Goal: Navigation & Orientation: Find specific page/section

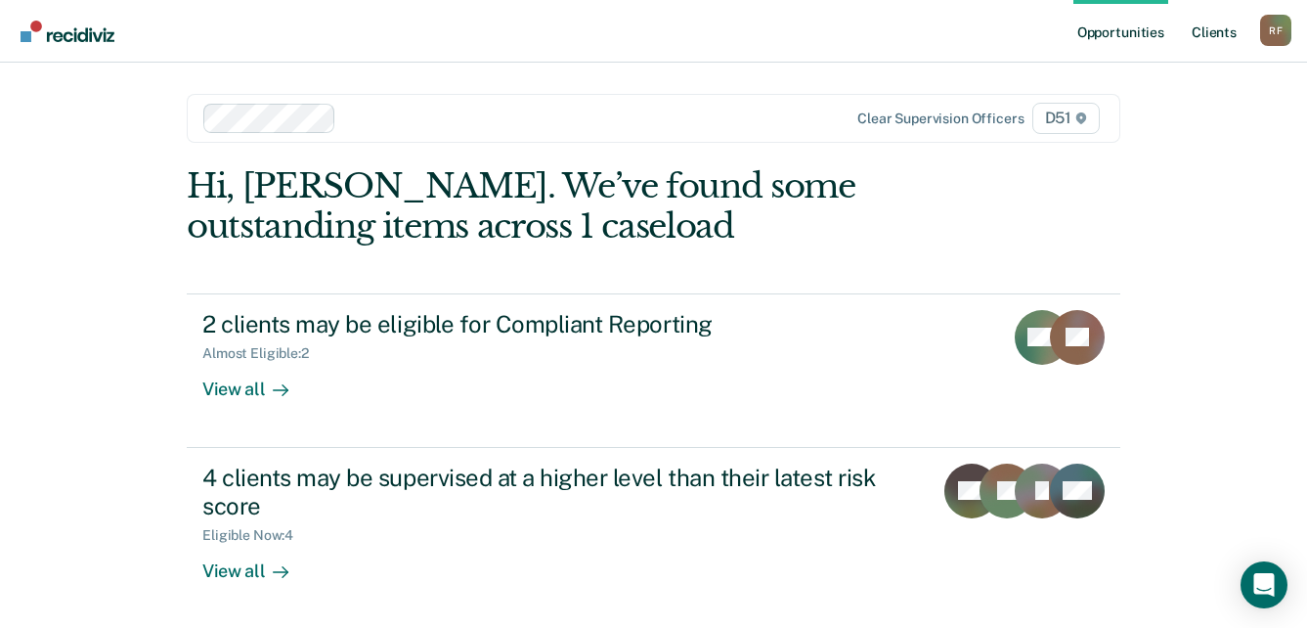
click at [1223, 32] on link "Client s" at bounding box center [1214, 31] width 53 height 63
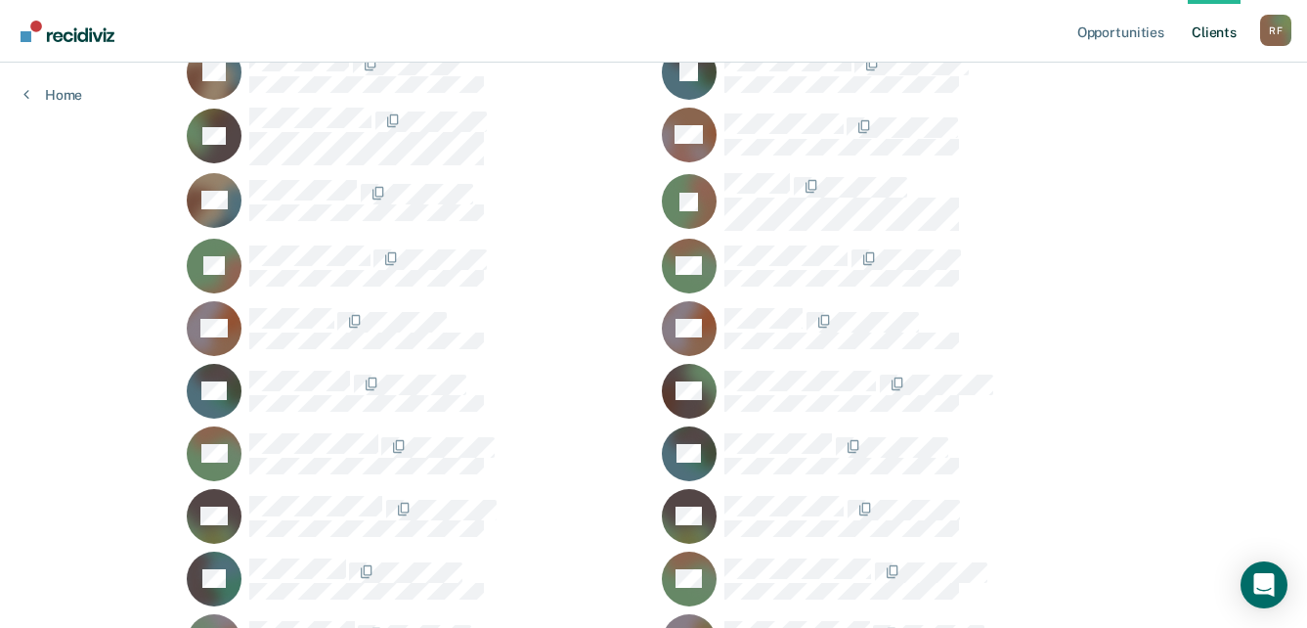
scroll to position [880, 0]
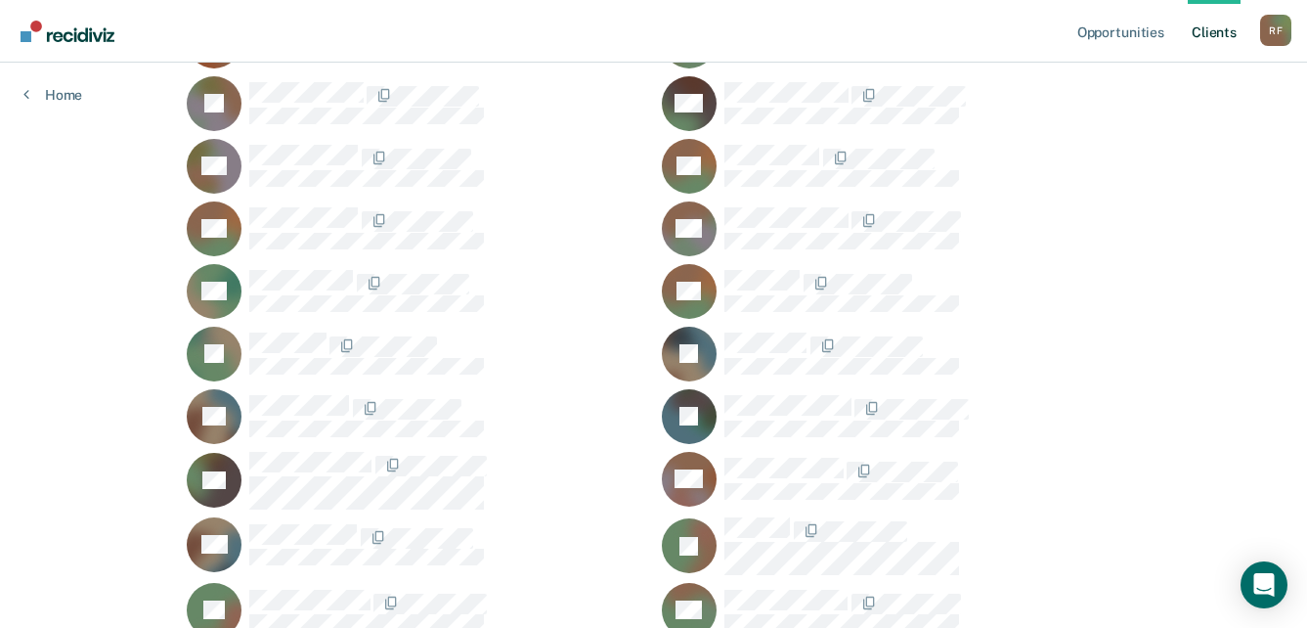
scroll to position [293, 0]
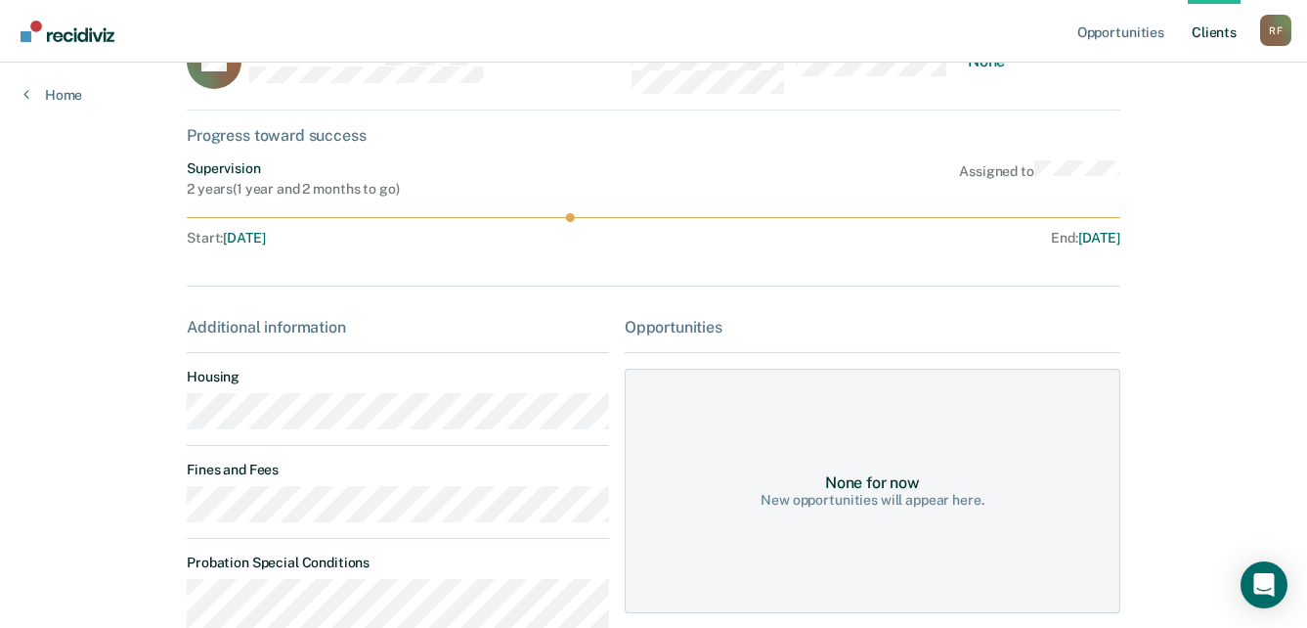
scroll to position [98, 0]
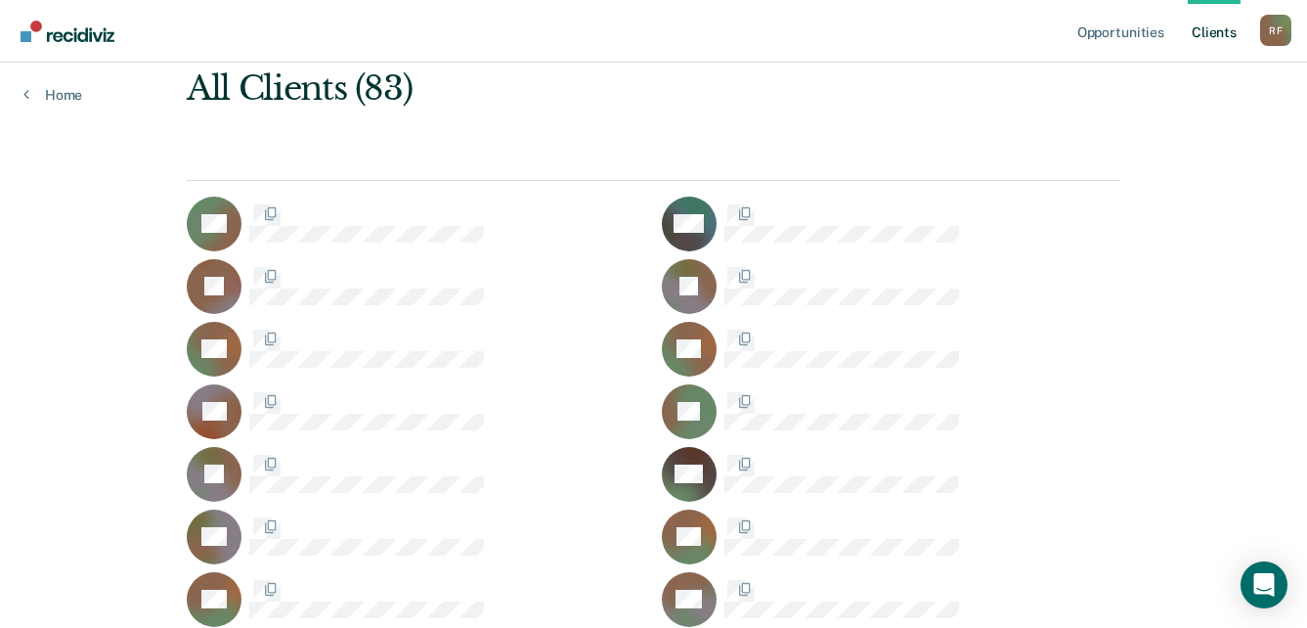
scroll to position [293, 0]
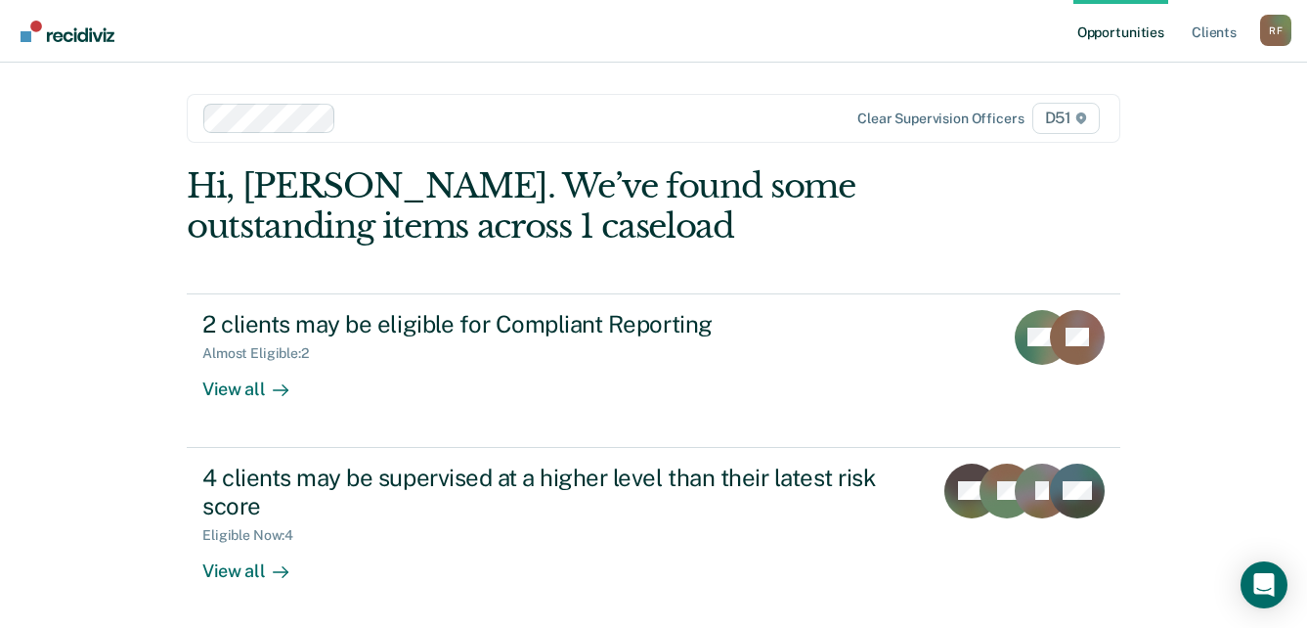
click at [1277, 28] on div "R F" at bounding box center [1275, 30] width 31 height 31
click at [1167, 125] on link "Log Out" at bounding box center [1196, 128] width 157 height 17
